Goal: Transaction & Acquisition: Obtain resource

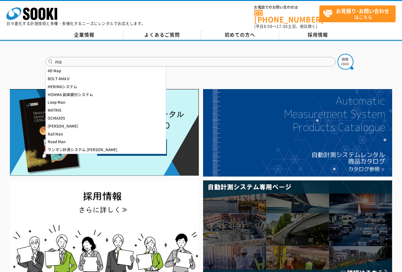
type input "m"
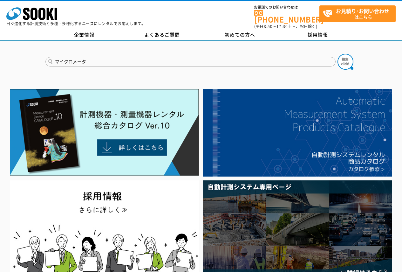
type input "マイクロメータ"
click at [337, 54] on button at bounding box center [345, 62] width 16 height 16
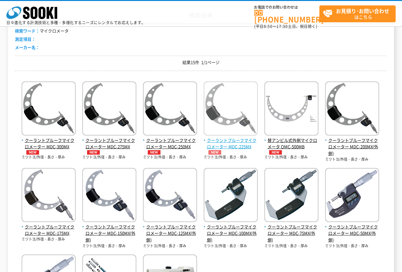
scroll to position [95, 0]
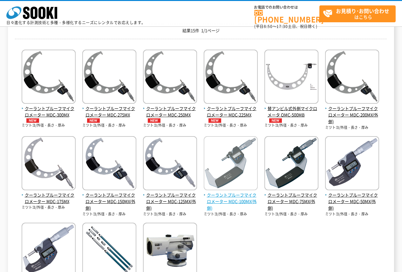
click at [236, 192] on span "クーラントプルーフマイクロメーター MDC-100MX(外側)" at bounding box center [231, 202] width 54 height 20
